Goal: Task Accomplishment & Management: Manage account settings

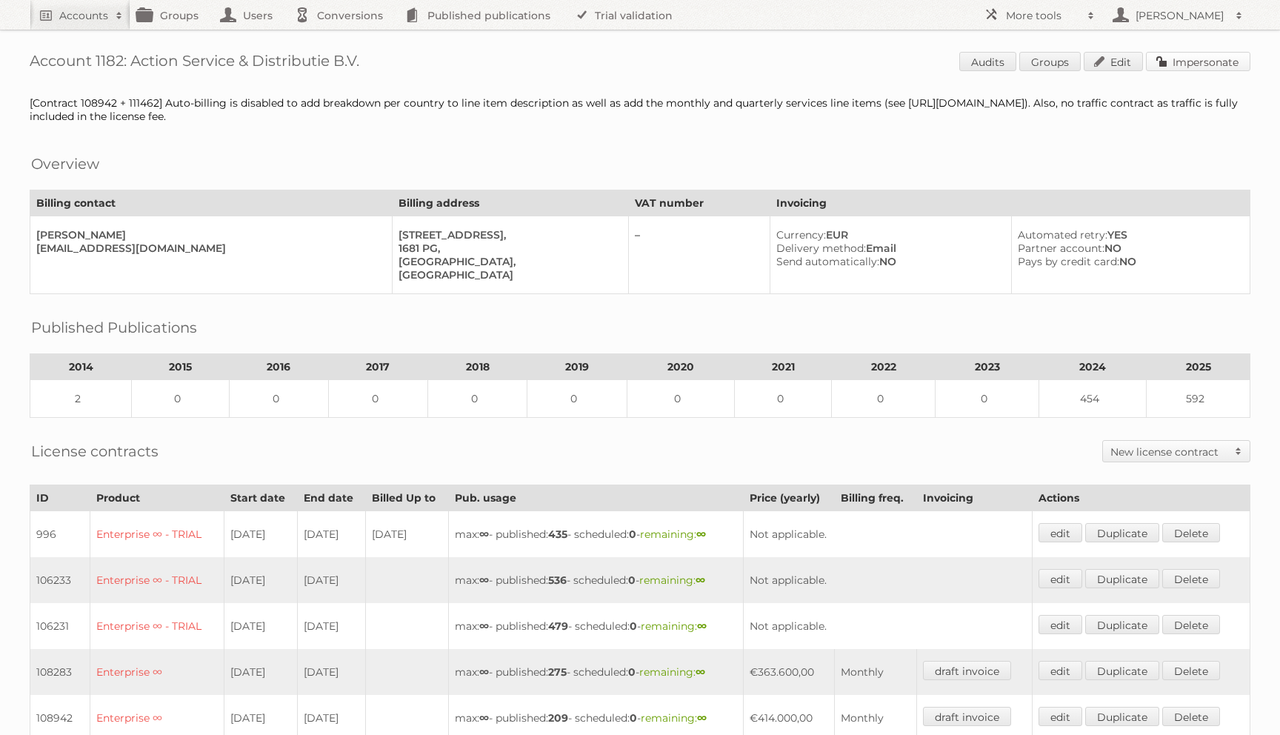
click at [1199, 56] on link "Impersonate" at bounding box center [1198, 61] width 104 height 19
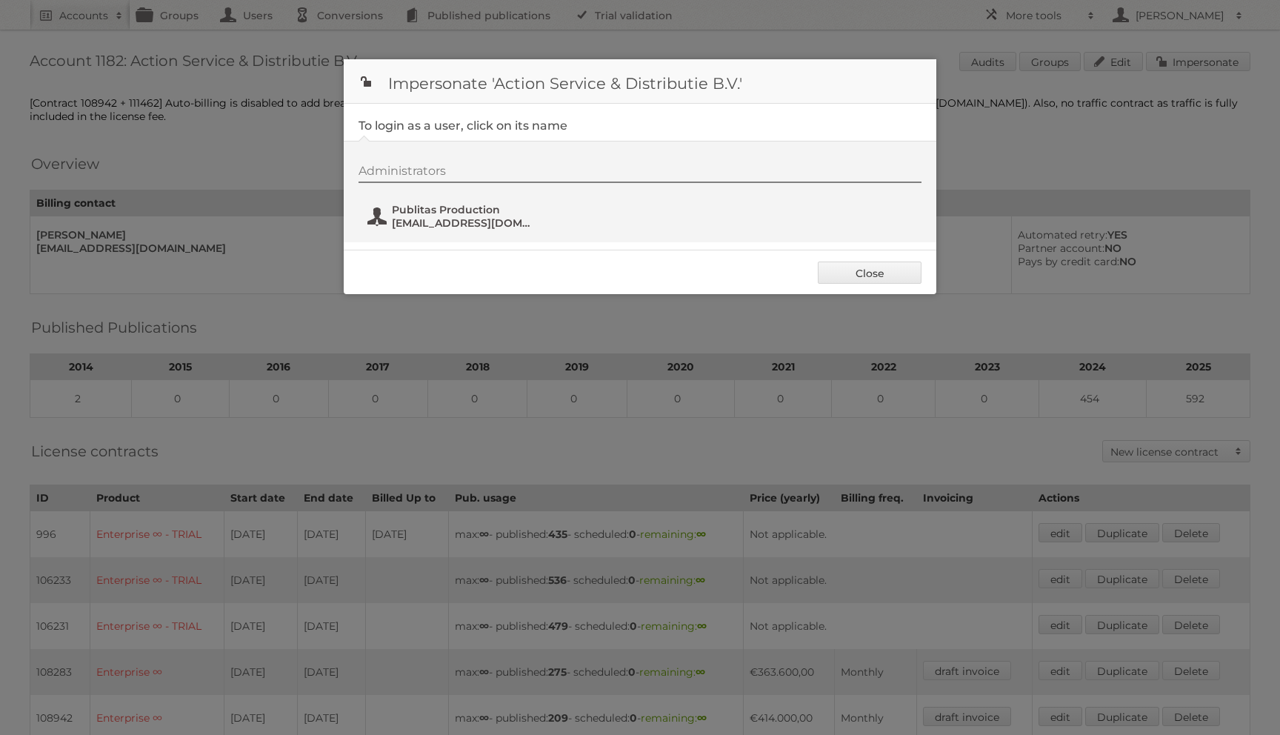
click at [410, 206] on span "Publitas Production" at bounding box center [464, 209] width 144 height 13
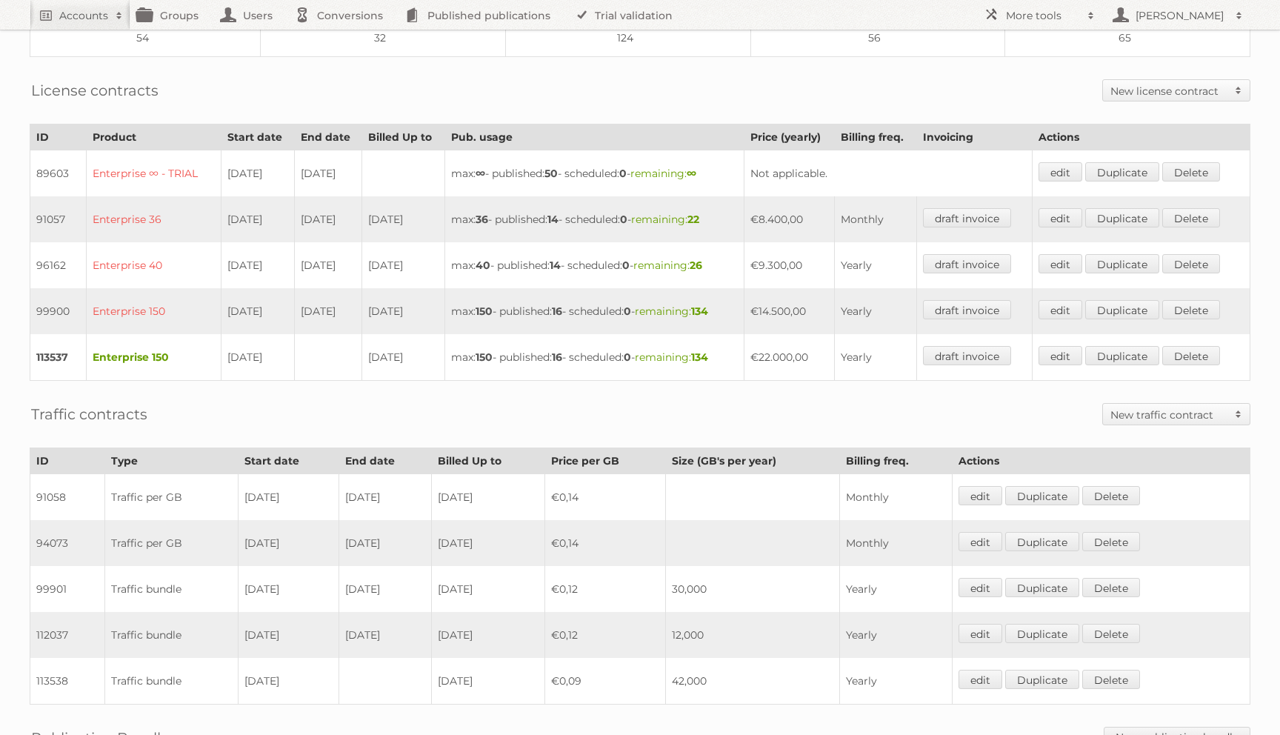
scroll to position [354, 0]
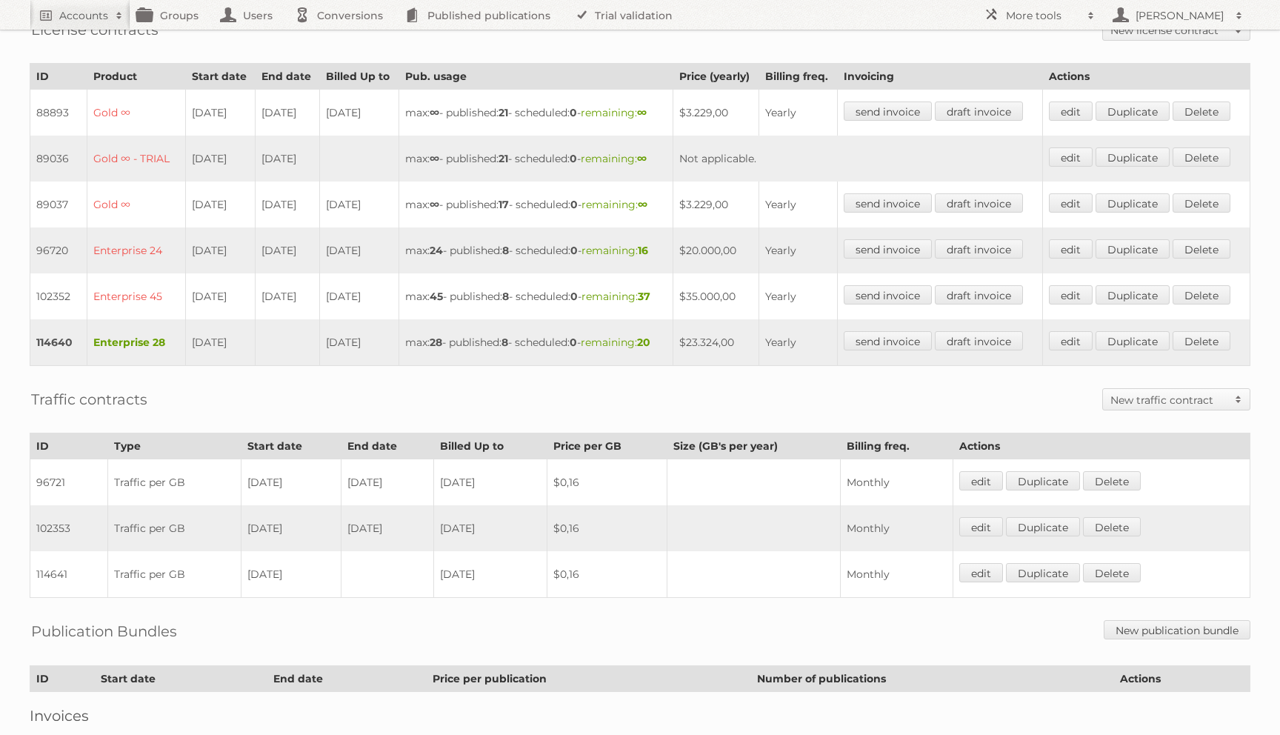
scroll to position [367, 0]
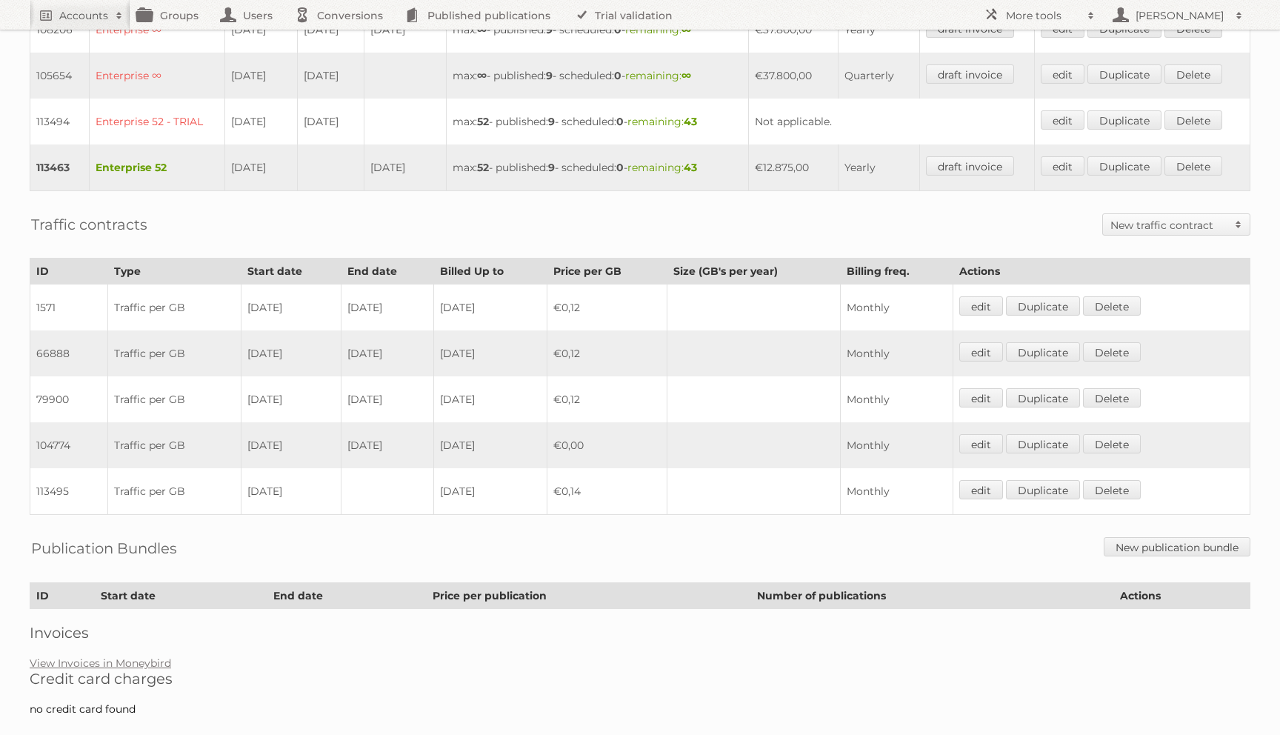
scroll to position [703, 0]
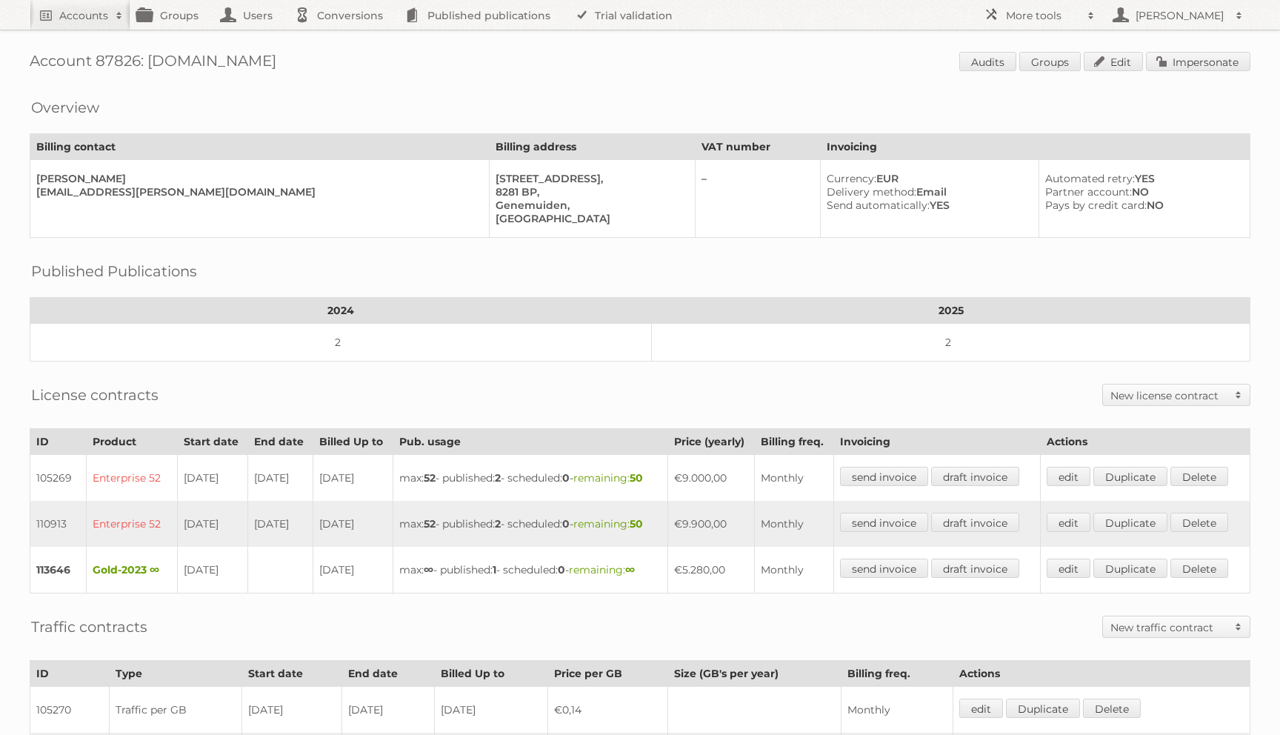
click at [162, 59] on h1 "Account 87826: Agridiscounter.nl Audits Groups Edit Impersonate" at bounding box center [640, 63] width 1221 height 22
copy h1 "Agridiscounter"
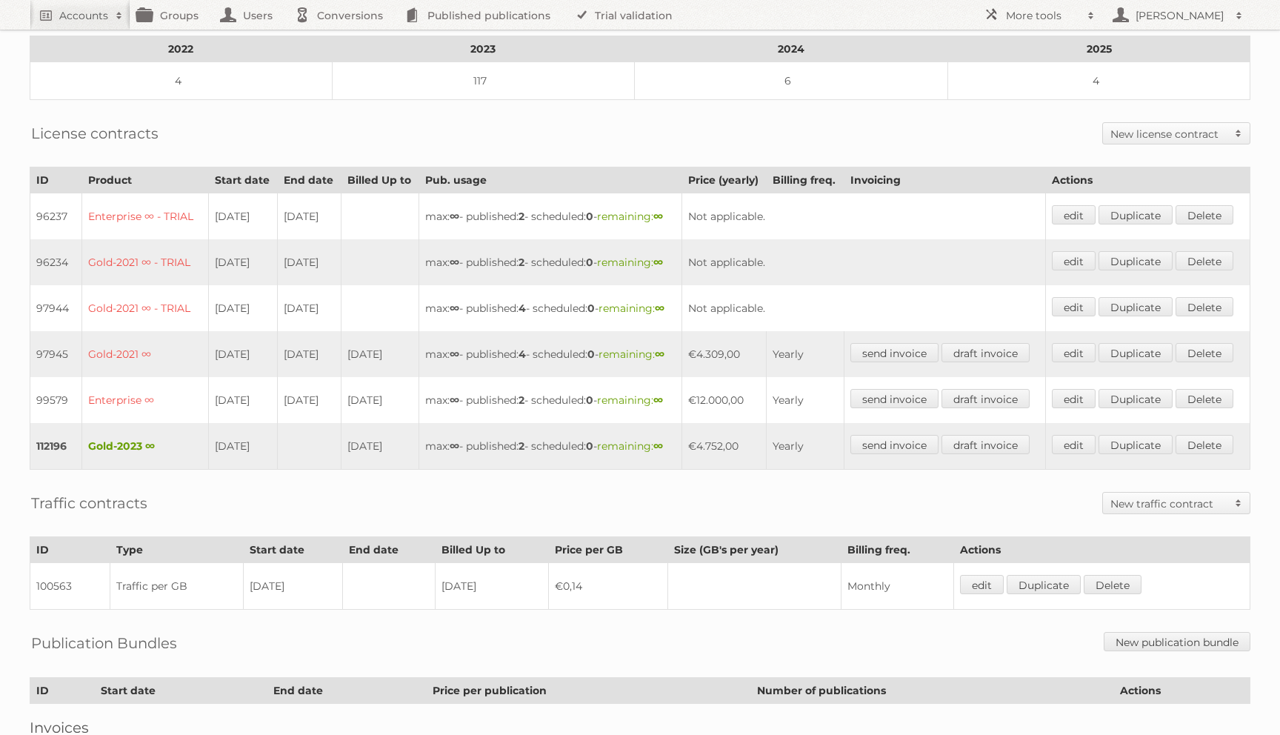
scroll to position [373, 0]
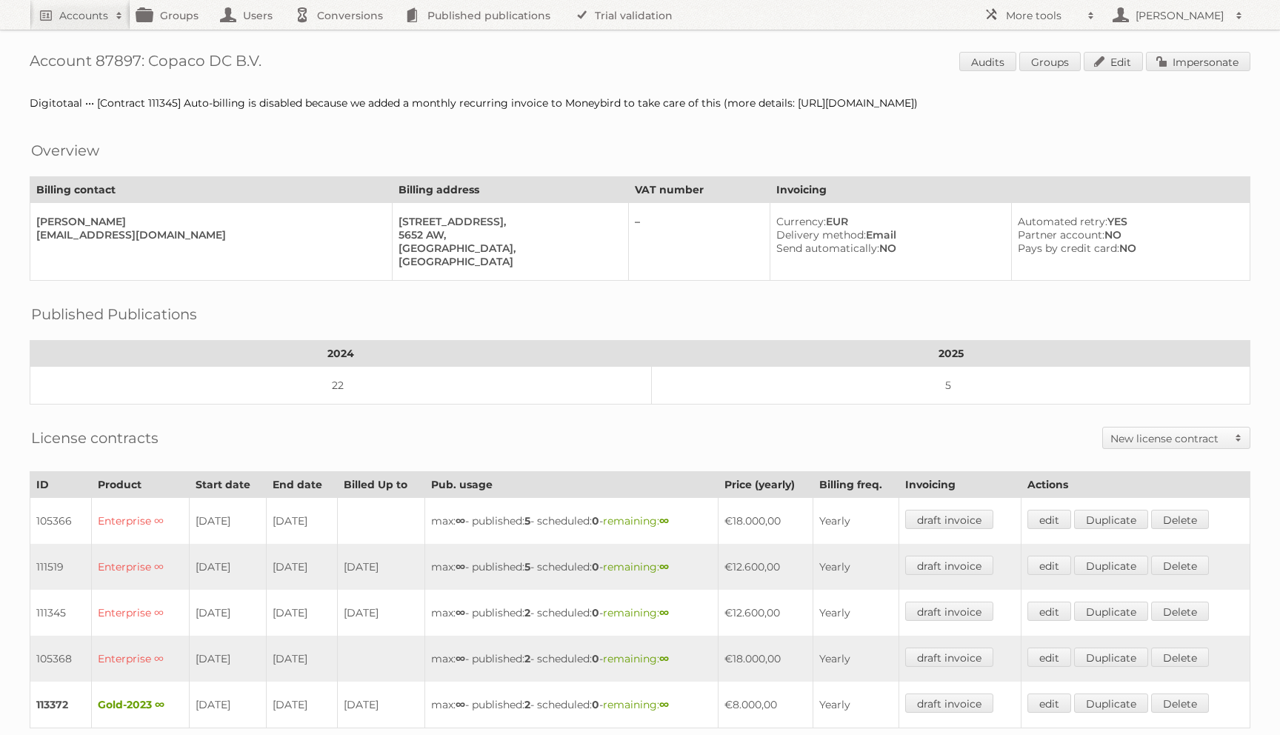
scroll to position [412, 0]
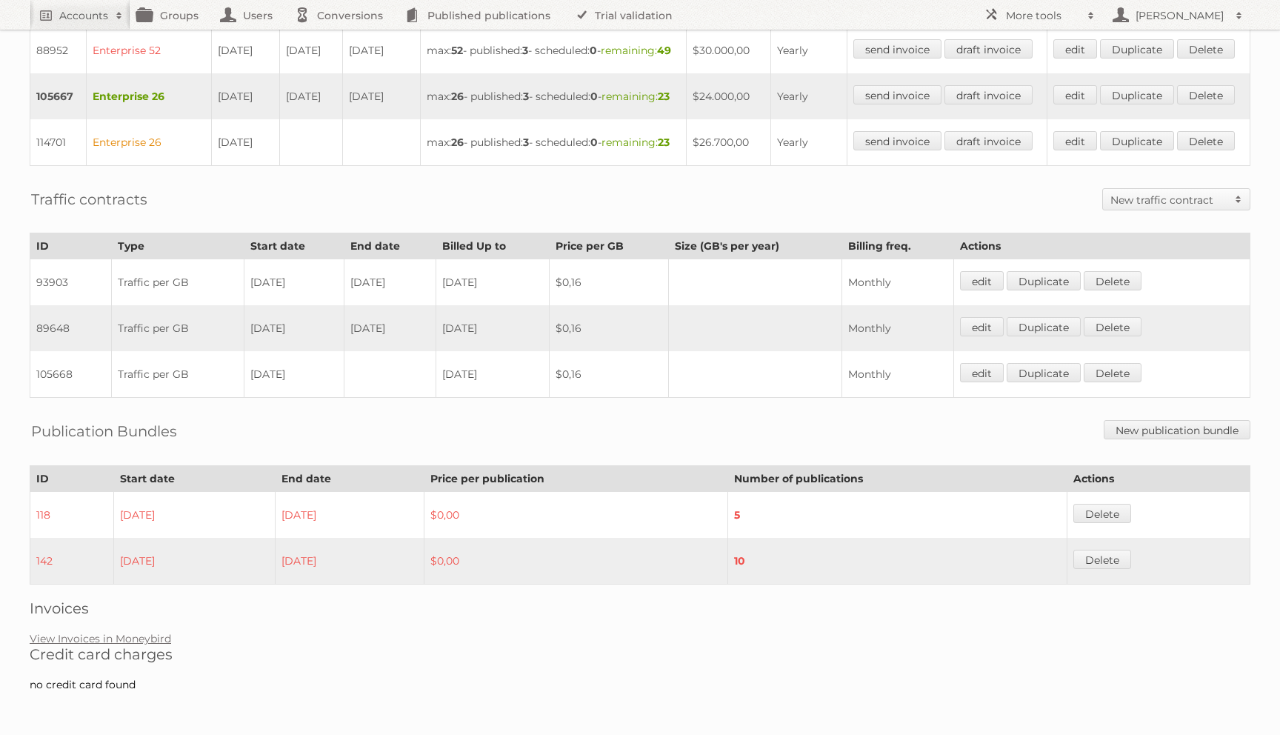
scroll to position [598, 0]
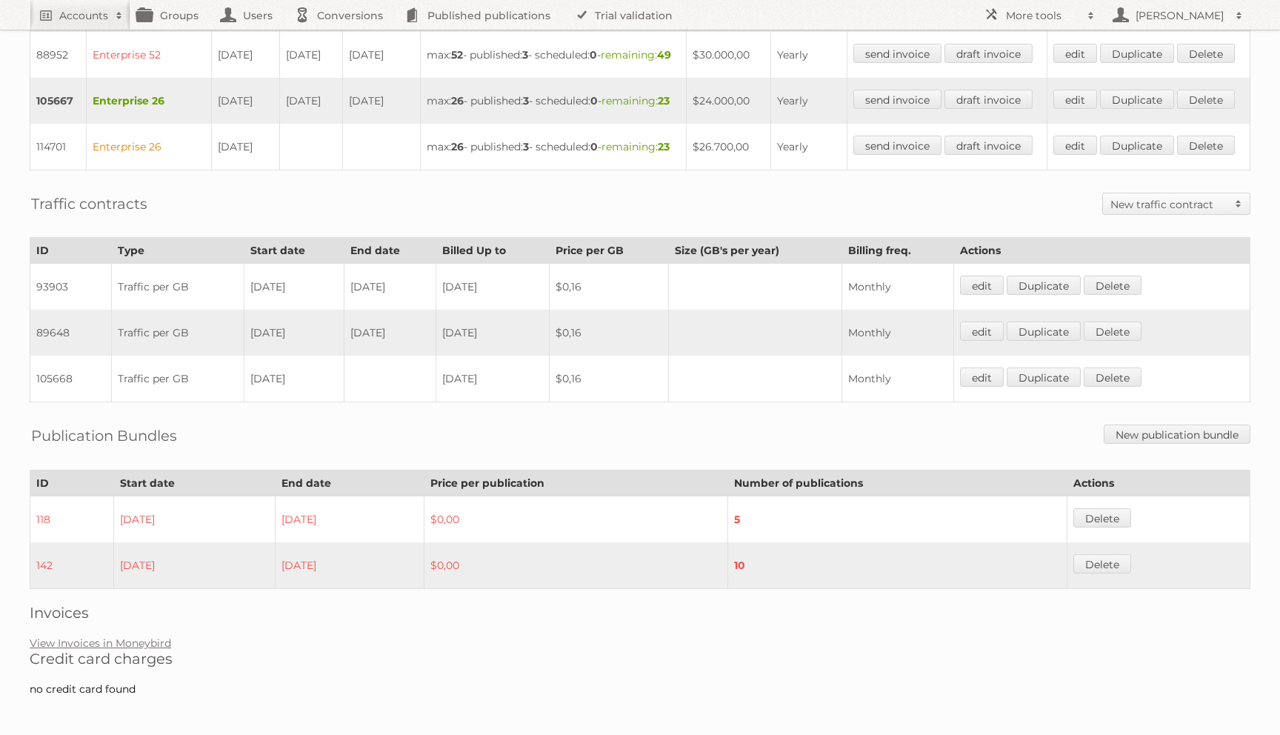
drag, startPoint x: 312, startPoint y: 160, endPoint x: 212, endPoint y: 145, distance: 101.1
click at [212, 124] on tr "105667 Enterprise 26 02-02-2024 01-04-2026 01-02-2026 max: 26 - published: 3 - …" at bounding box center [640, 101] width 1220 height 46
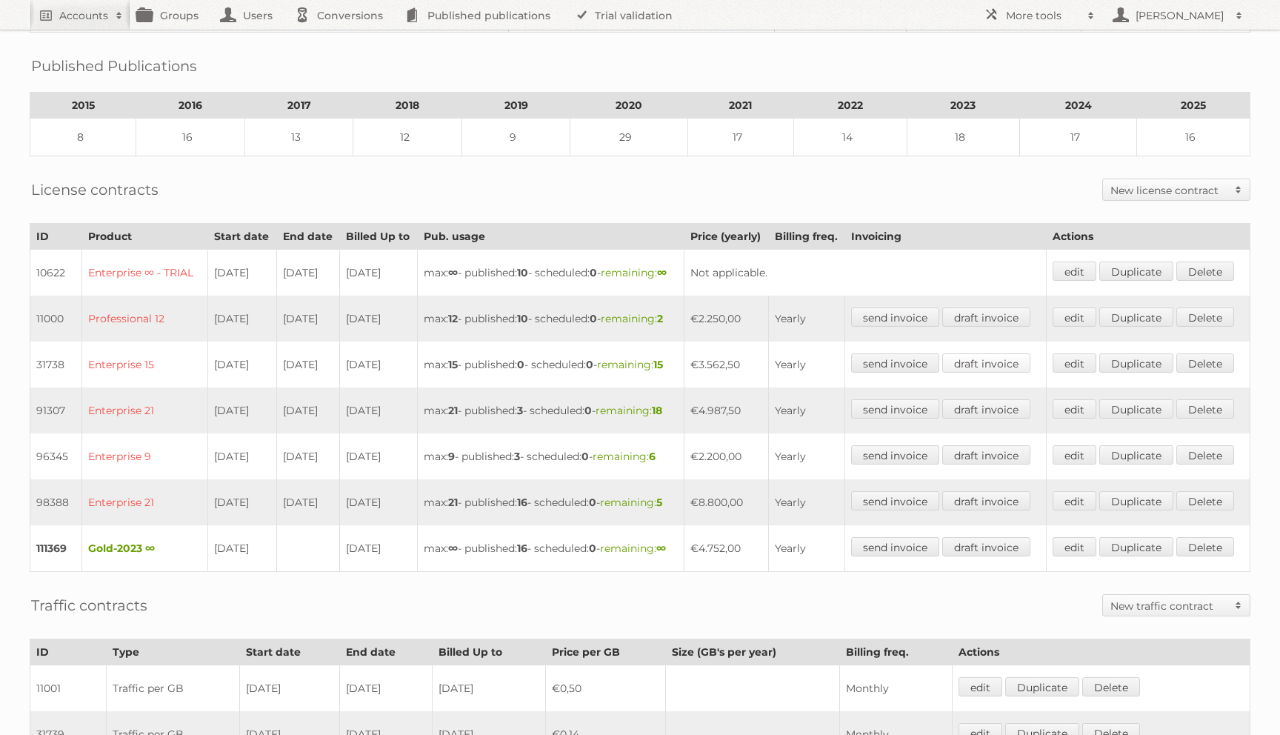
scroll to position [436, 0]
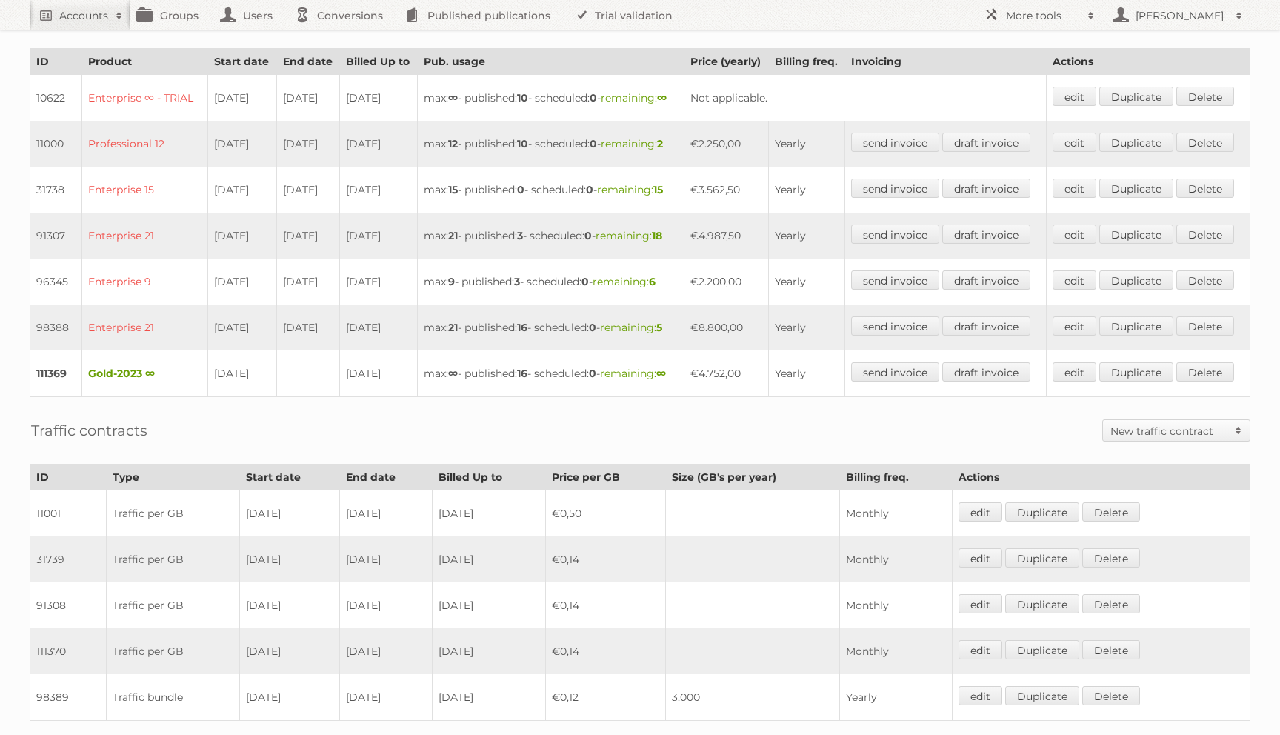
drag, startPoint x: 336, startPoint y: 450, endPoint x: 237, endPoint y: 444, distance: 98.7
click at [237, 350] on tr "98388 Enterprise 21 01-01-2023 31-12-2024 31-12-2024 max: 21 - published: 16 - …" at bounding box center [640, 327] width 1220 height 46
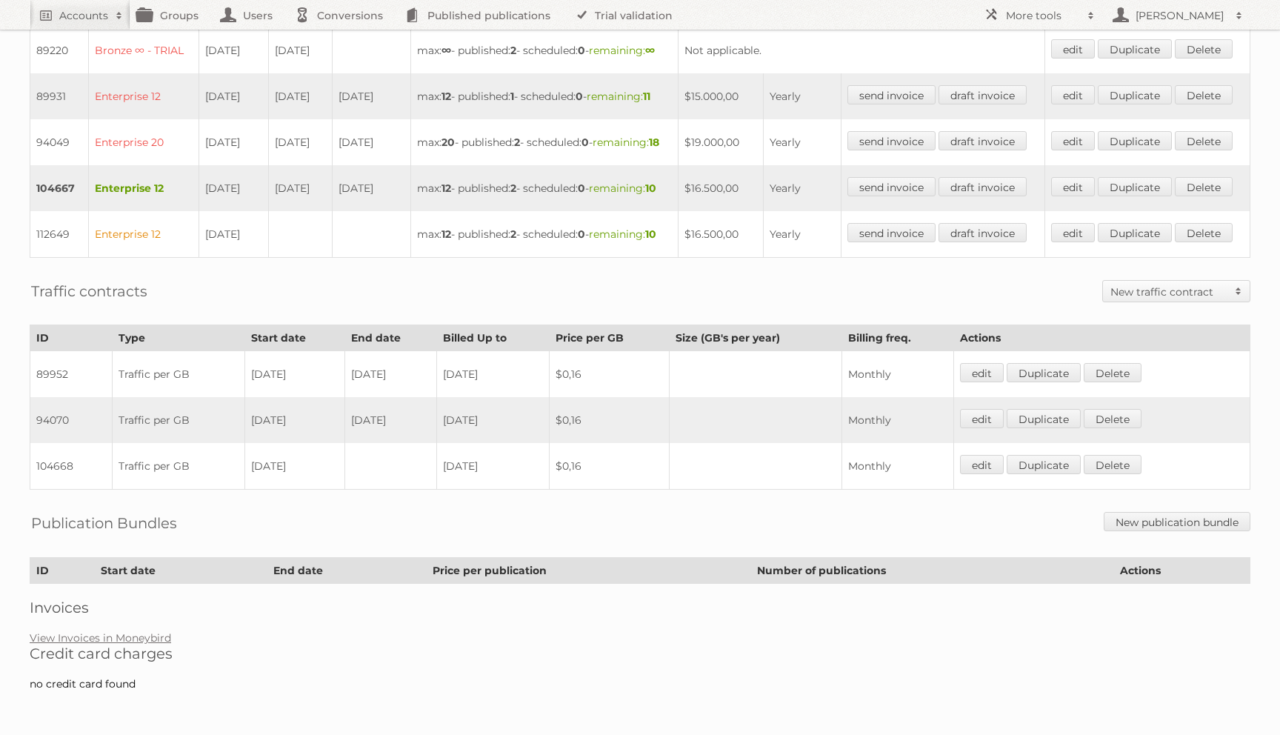
scroll to position [514, 0]
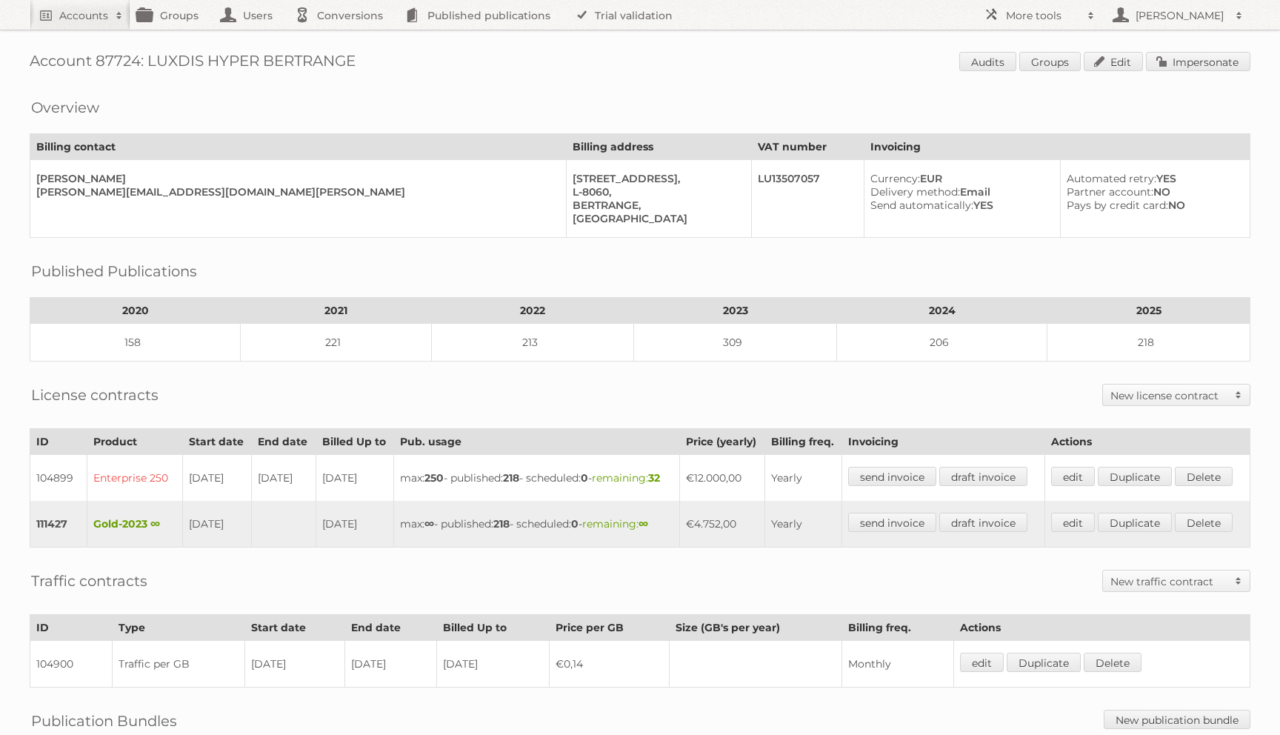
scroll to position [244, 0]
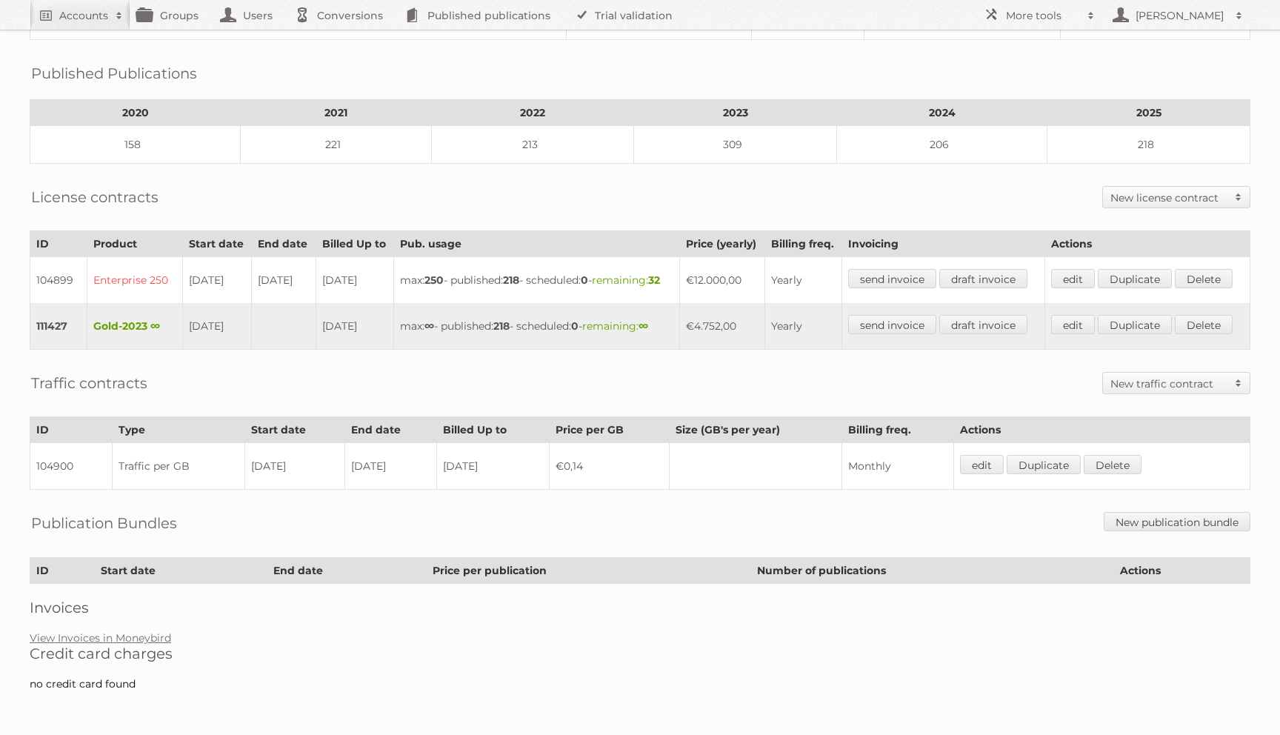
drag, startPoint x: 739, startPoint y: 317, endPoint x: 681, endPoint y: 317, distance: 57.8
click at [681, 317] on tr "111427 Gold-2023 ∞ [DATE] [DATE] max: ∞ - published: 218 - scheduled: 0 - remai…" at bounding box center [640, 326] width 1220 height 47
copy tr "€4.752"
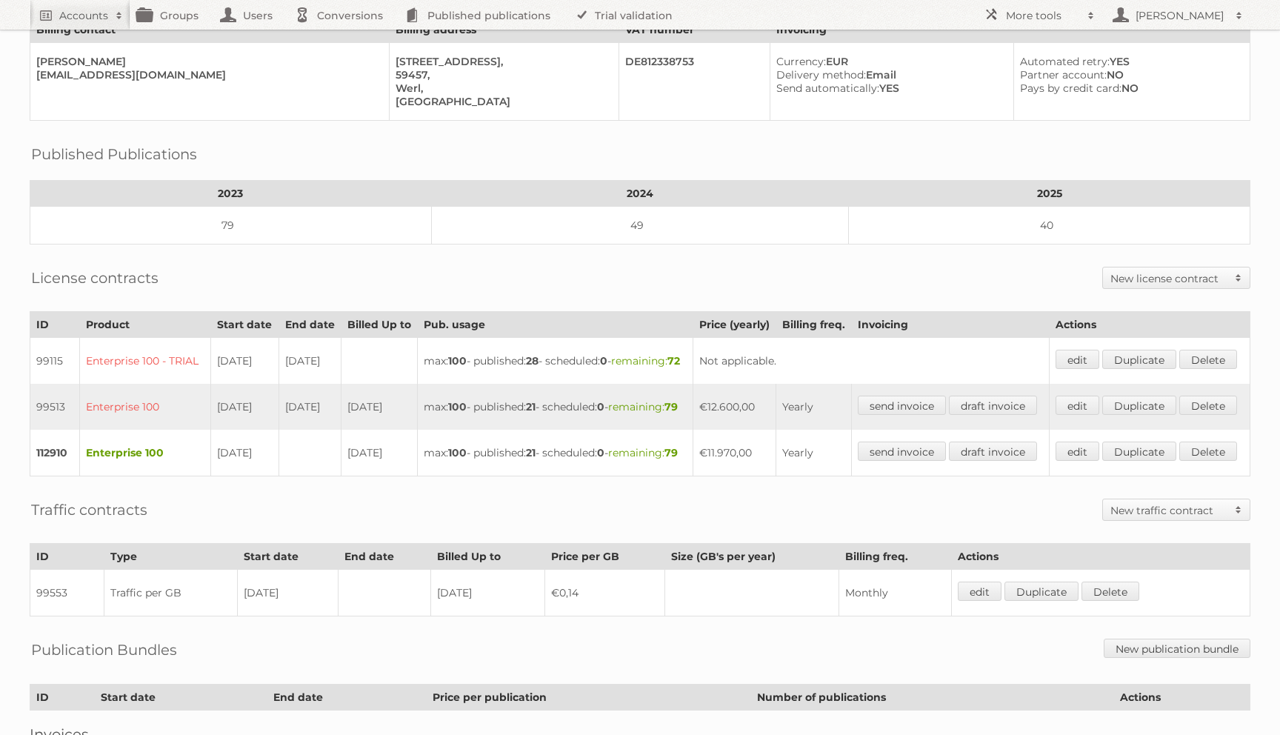
scroll to position [131, 0]
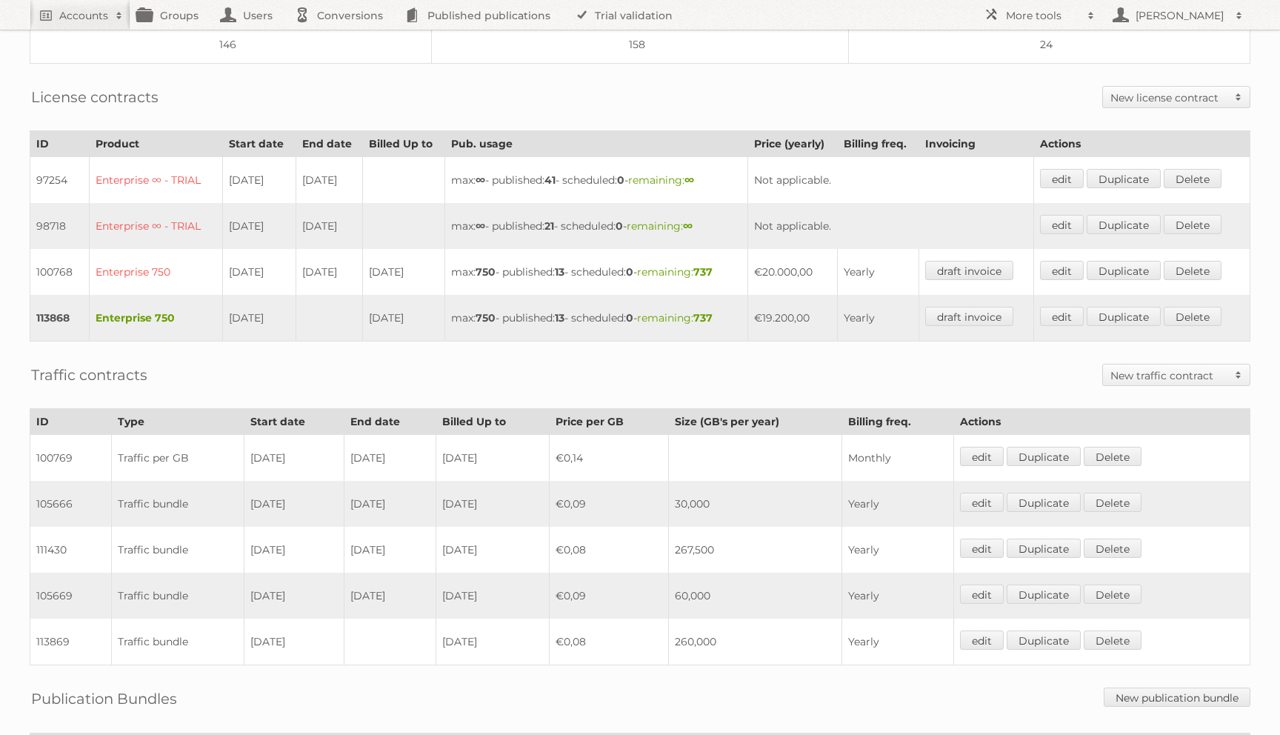
scroll to position [355, 0]
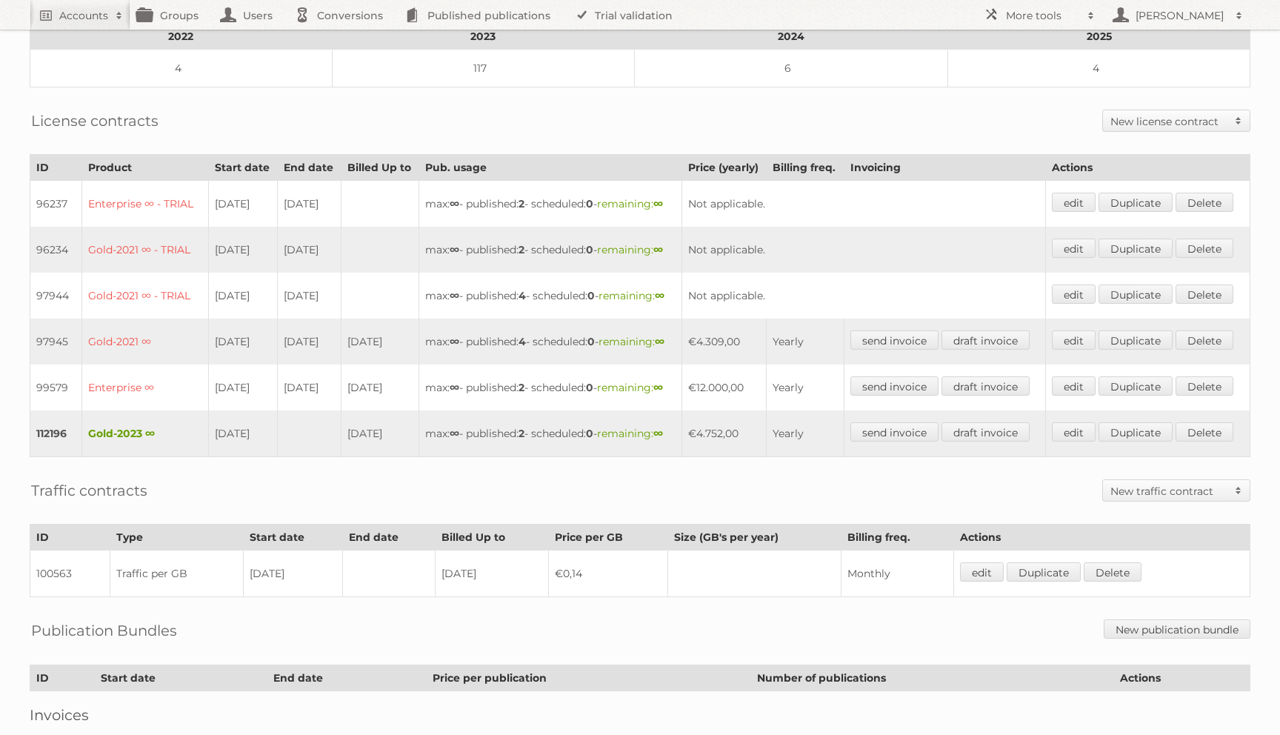
scroll to position [341, 0]
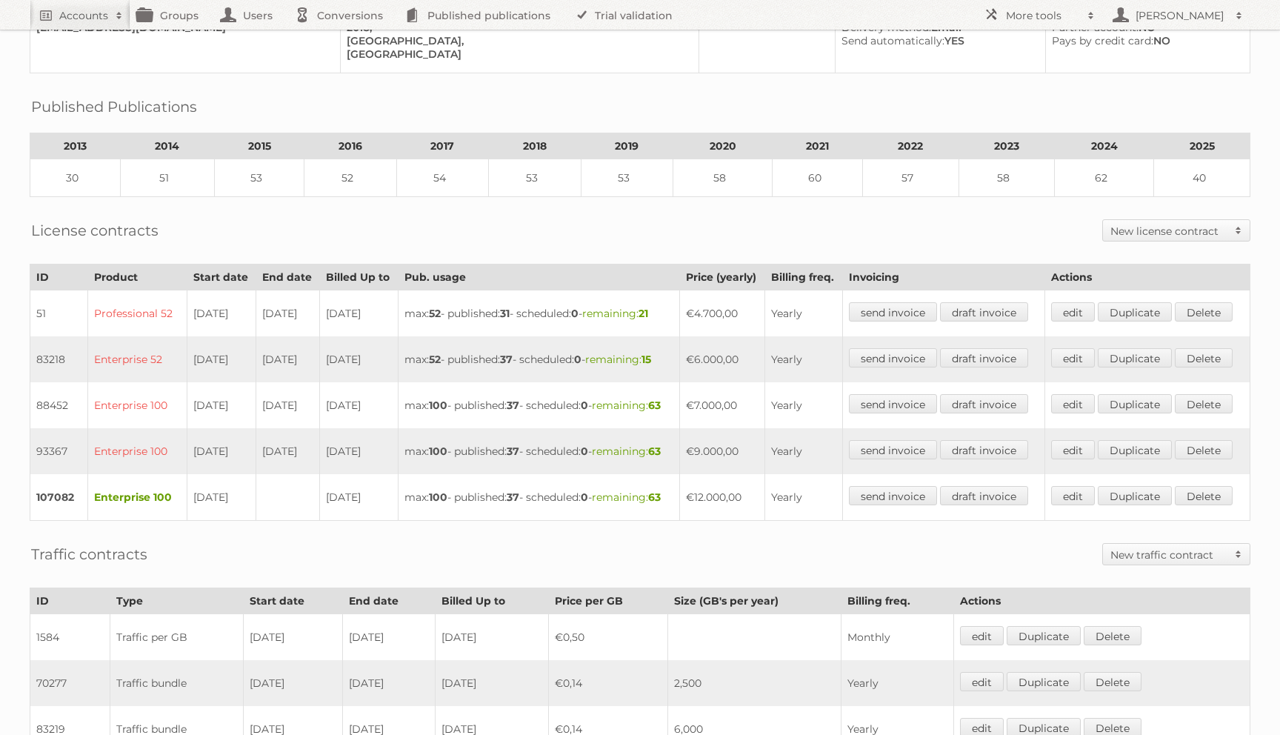
scroll to position [215, 0]
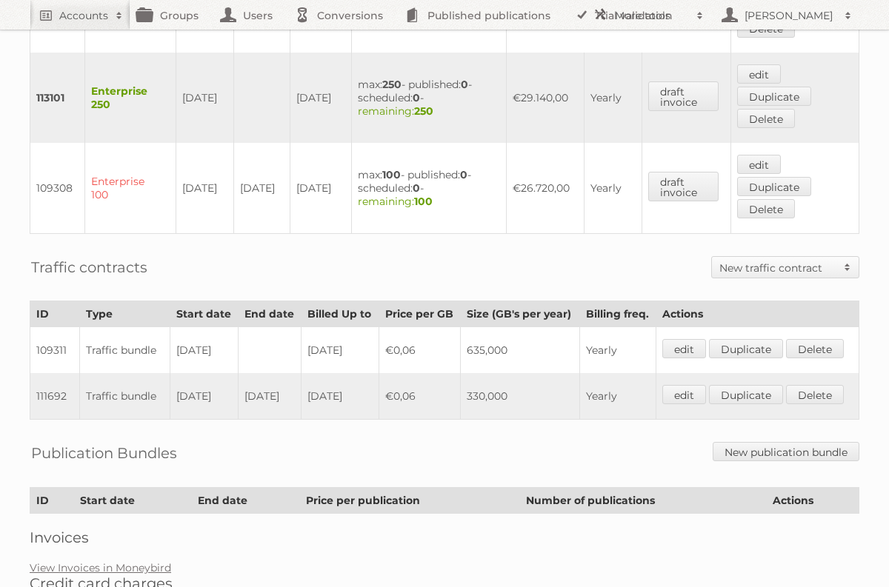
scroll to position [591, 0]
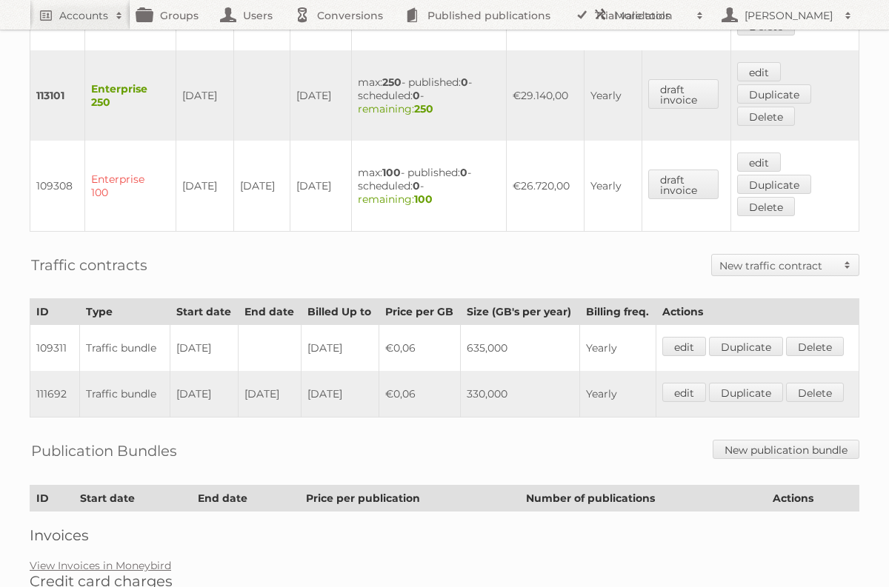
drag, startPoint x: 216, startPoint y: 180, endPoint x: 174, endPoint y: 161, distance: 45.4
click at [174, 161] on tr "109308 Enterprise 100 [DATE] [DATE] [DATE] max: 100 - published: 0 - scheduled:…" at bounding box center [444, 186] width 829 height 91
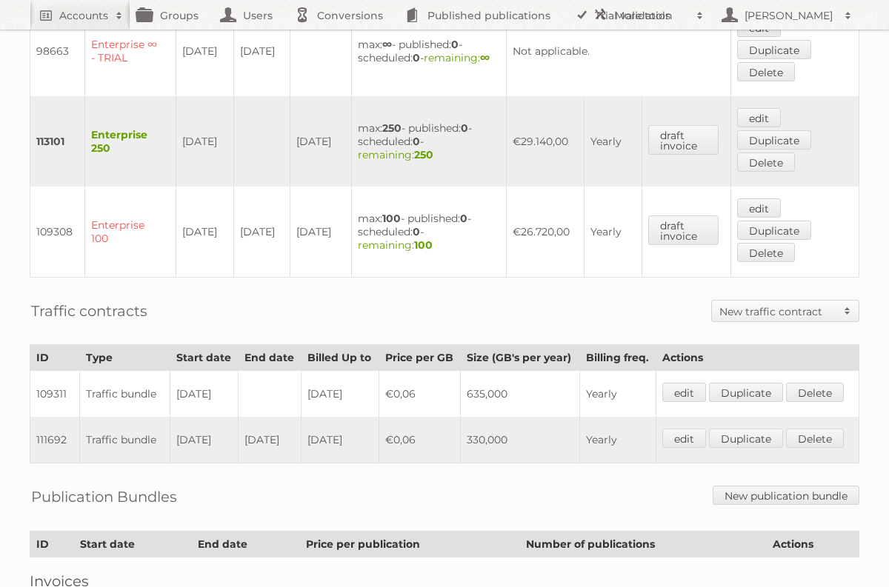
scroll to position [546, 0]
drag, startPoint x: 520, startPoint y: 401, endPoint x: 393, endPoint y: 402, distance: 127.4
click at [393, 402] on tr "109311 Traffic bundle [DATE] [DATE] €0,06 635,000 Yearly edit Duplicate [GEOGRA…" at bounding box center [444, 393] width 829 height 47
